Goal: Task Accomplishment & Management: Use online tool/utility

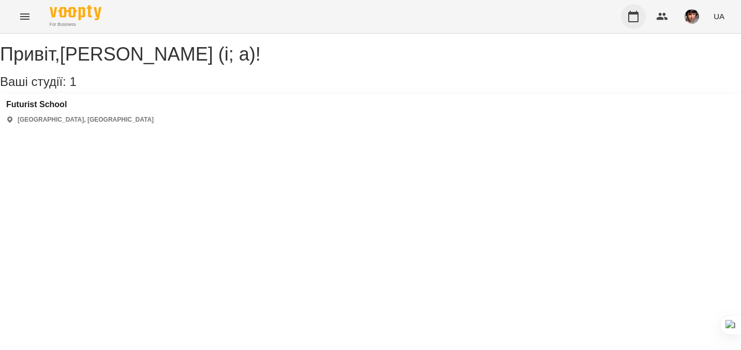
click at [633, 14] on icon "button" at bounding box center [633, 16] width 12 height 12
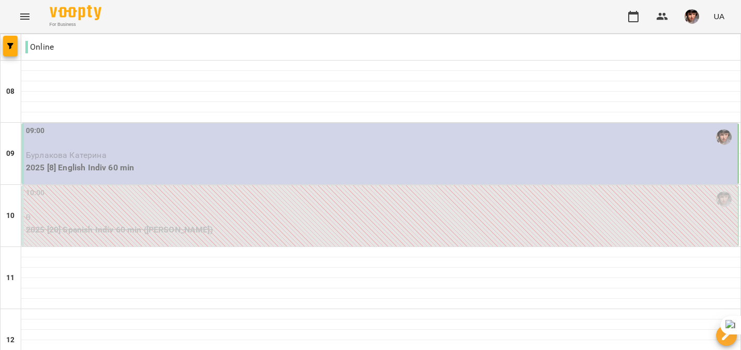
type input "**********"
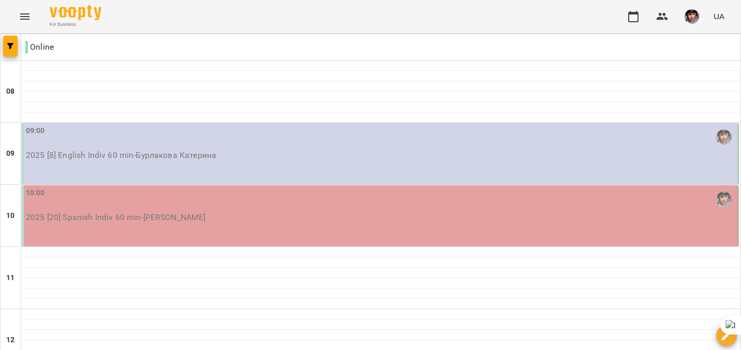
type input "**********"
